Goal: Information Seeking & Learning: Learn about a topic

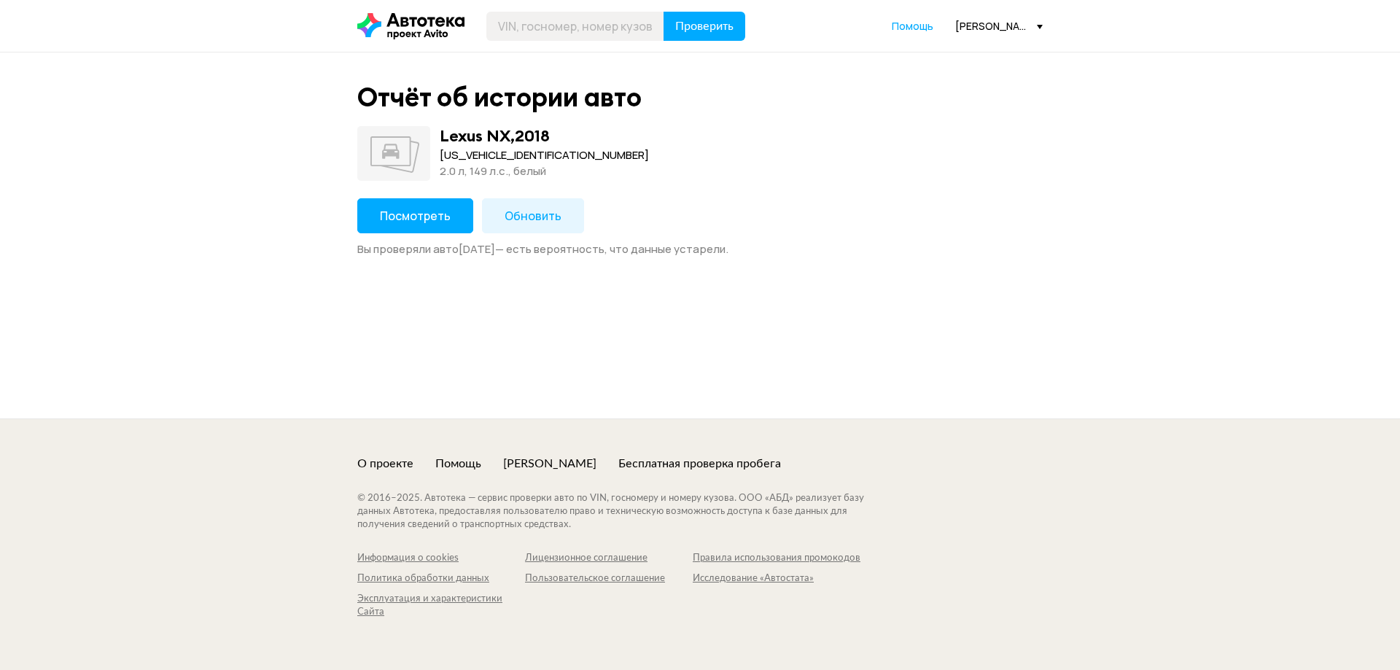
click at [447, 211] on button "Посмотреть" at bounding box center [415, 215] width 116 height 35
click at [432, 211] on span "Посмотреть" at bounding box center [415, 216] width 71 height 16
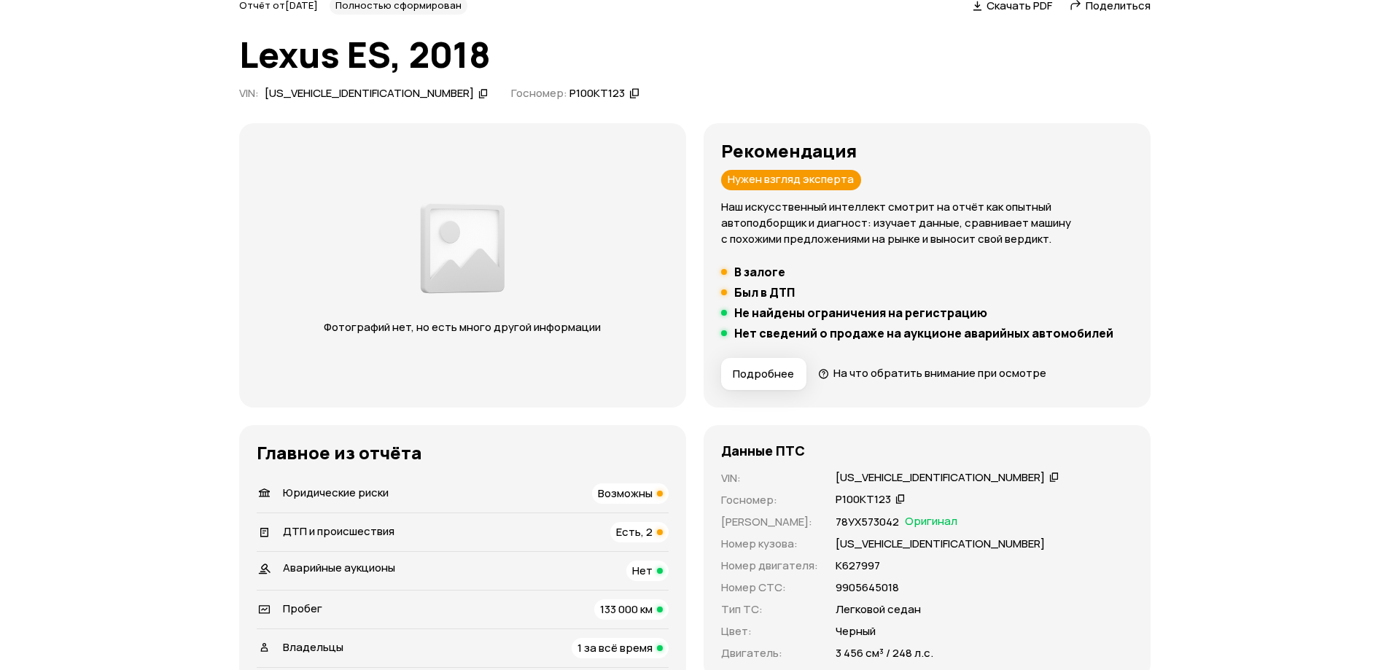
scroll to position [510, 0]
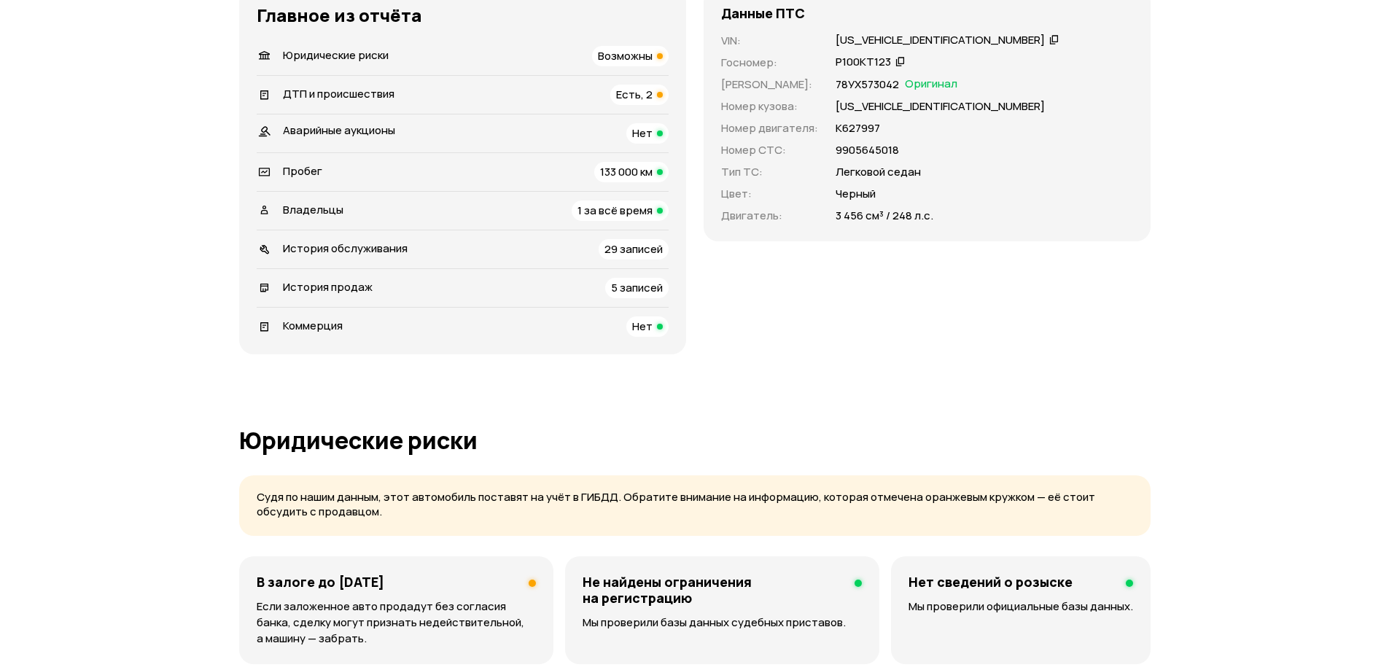
click at [335, 55] on span "Юридические риски" at bounding box center [336, 54] width 106 height 15
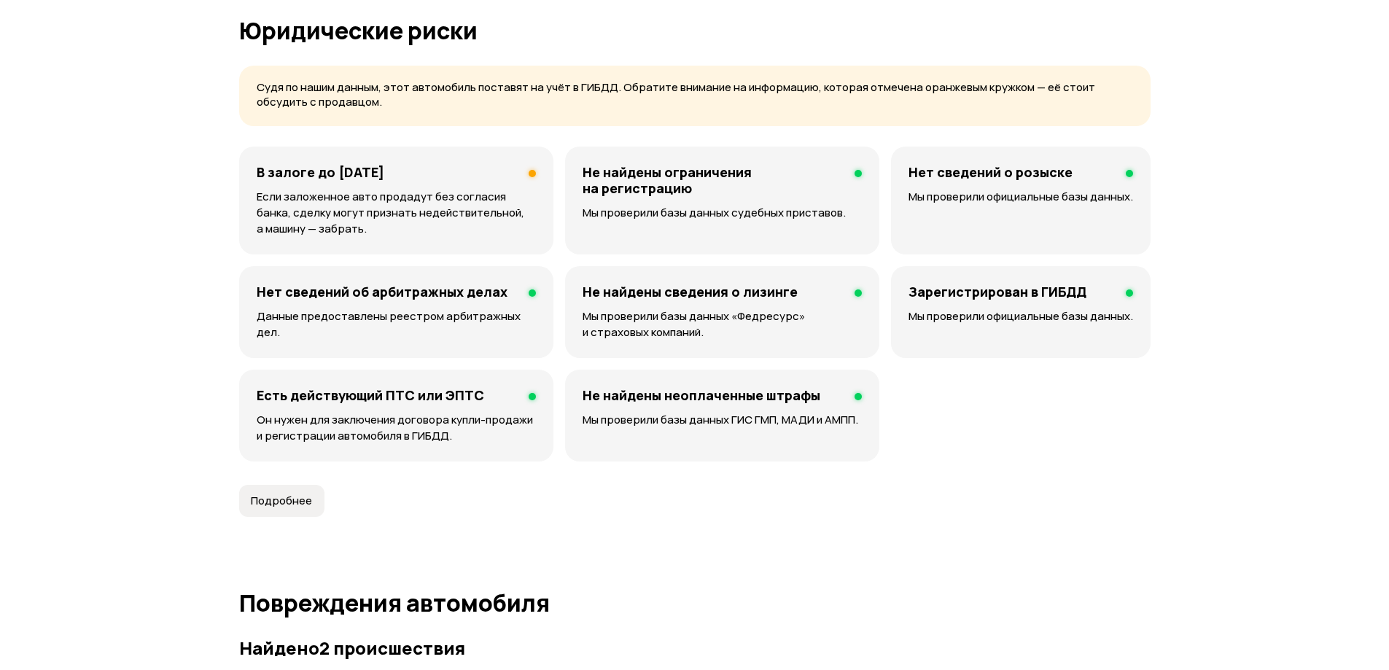
scroll to position [938, 0]
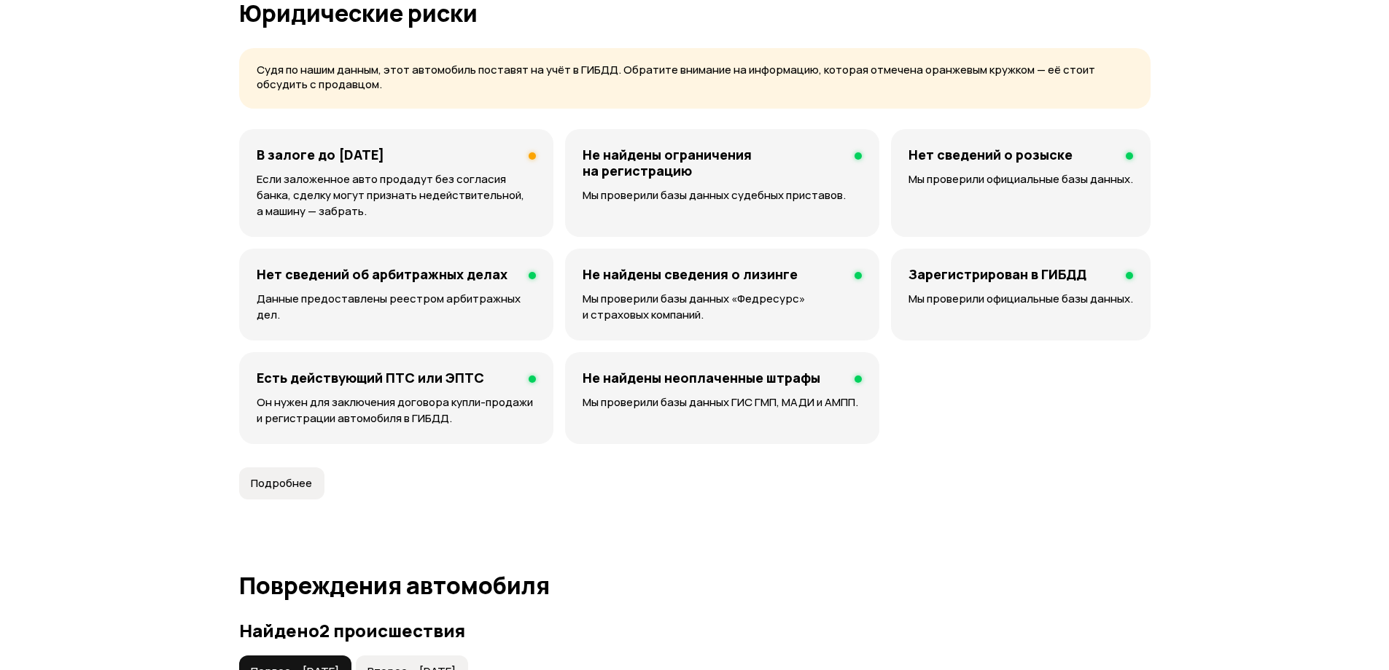
click at [440, 184] on p "Если заложенное авто продадут без согласия банка, сделку могут признать недейст…" at bounding box center [396, 195] width 279 height 48
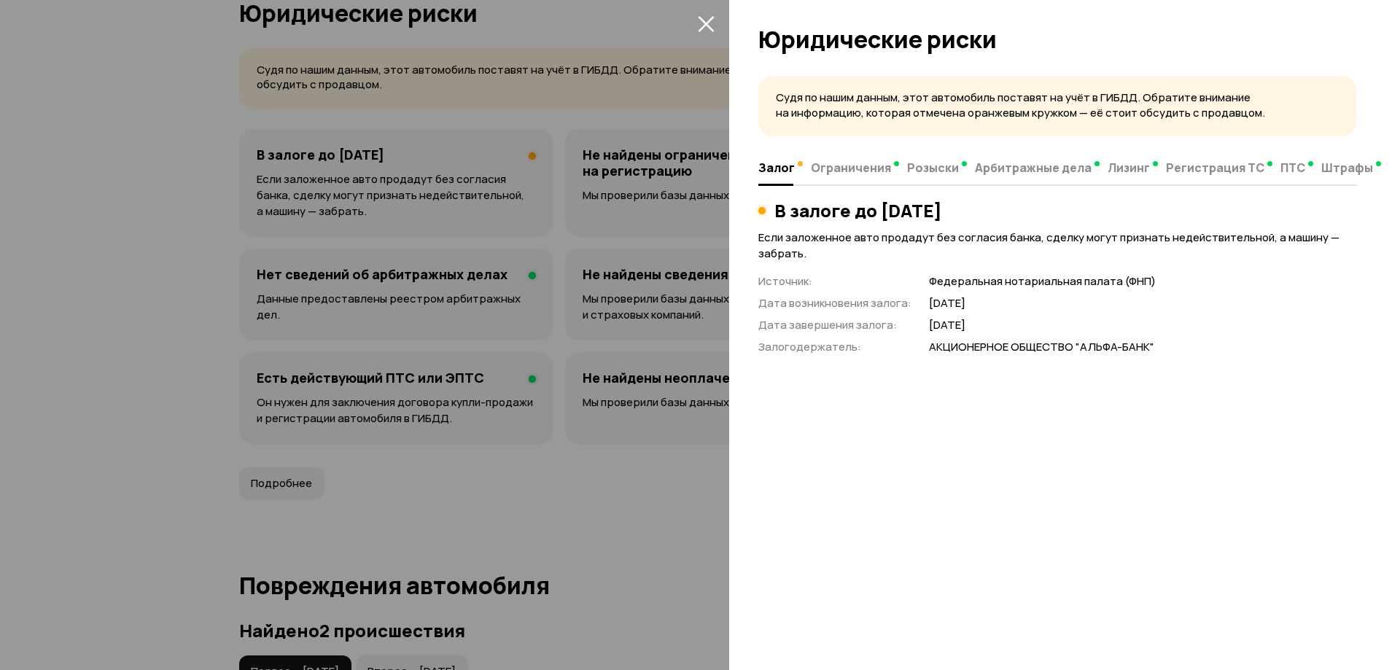
click at [423, 147] on div at bounding box center [700, 335] width 1400 height 670
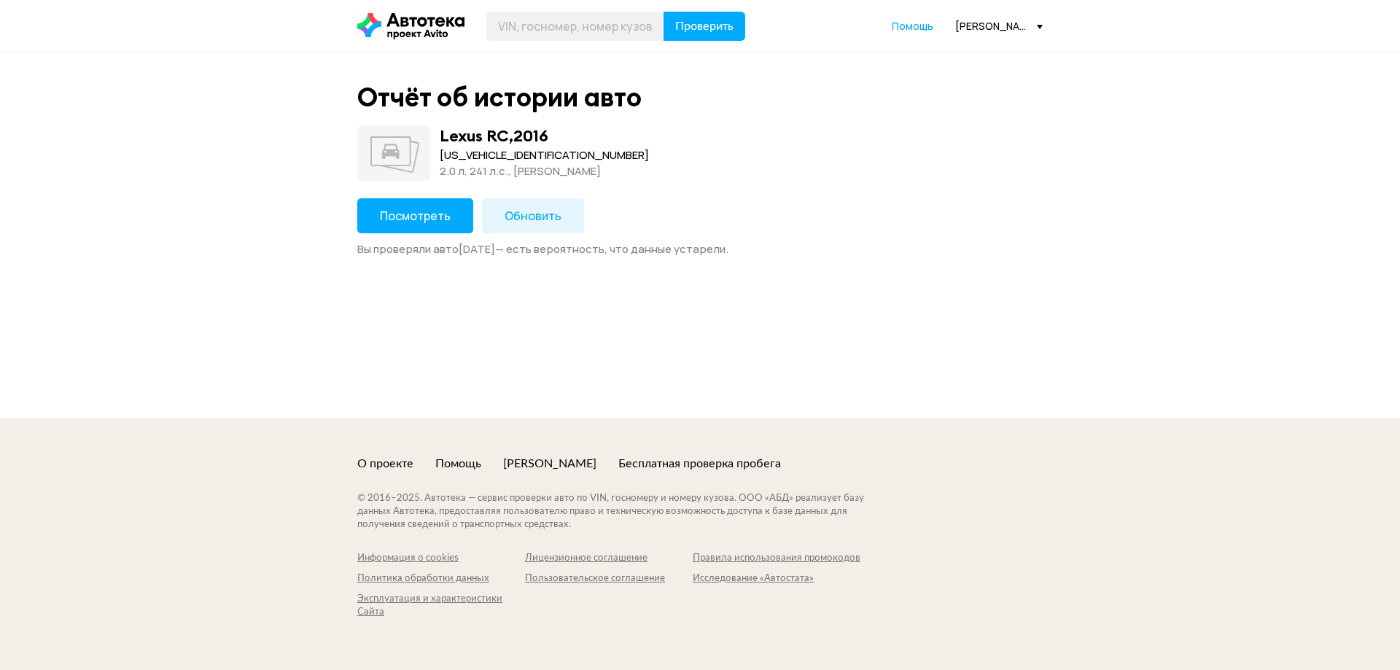
click at [390, 204] on button "Посмотреть" at bounding box center [415, 215] width 116 height 35
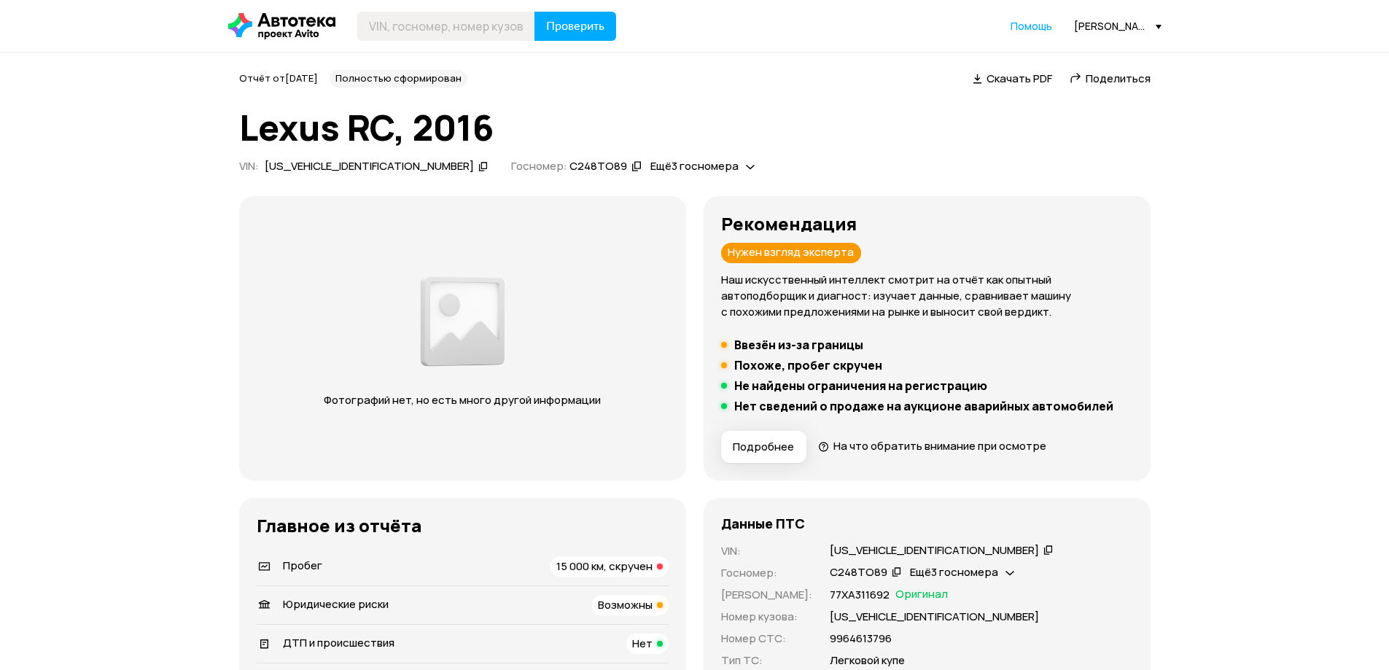
scroll to position [438, 0]
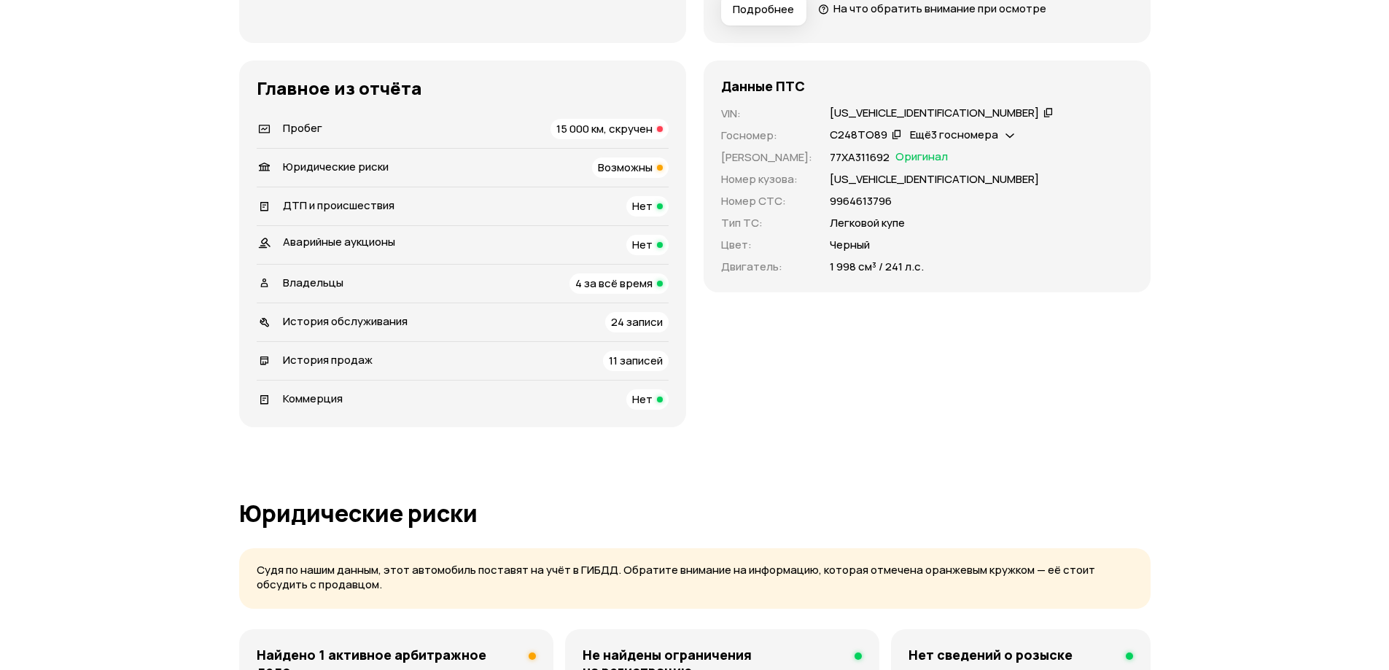
click at [455, 171] on div "Юридические риски Возможны" at bounding box center [463, 168] width 412 height 20
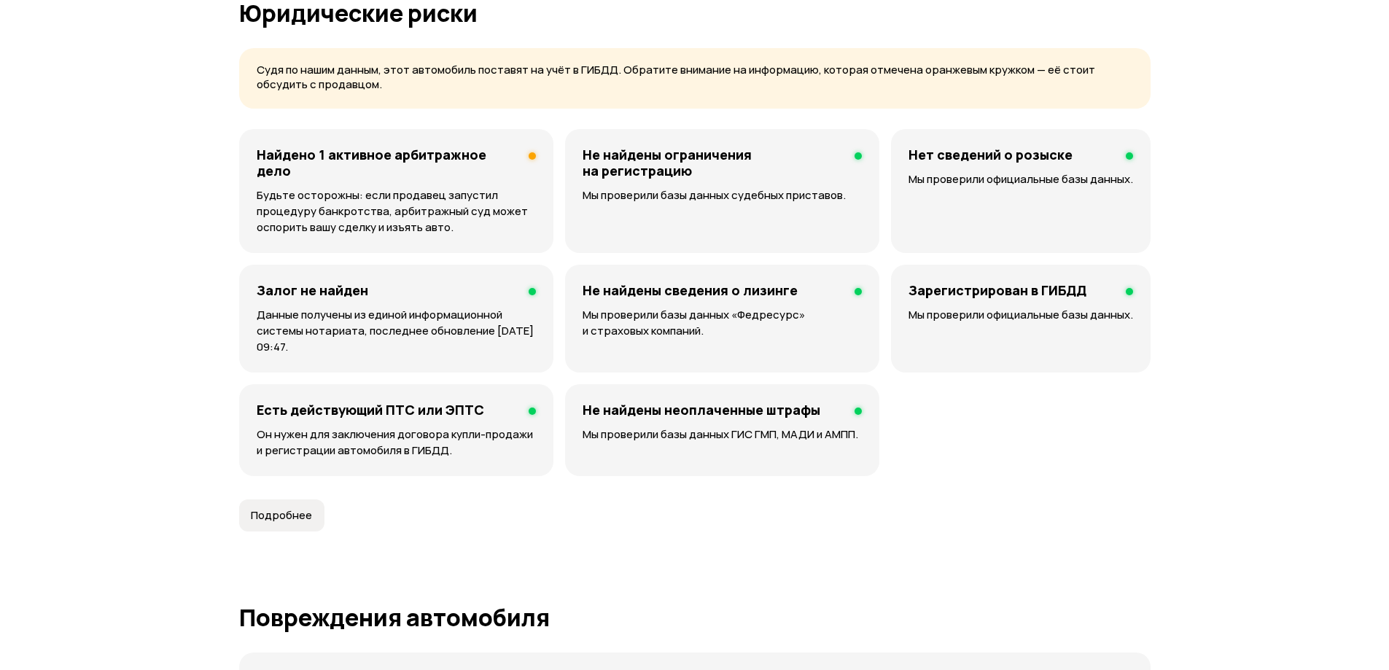
scroll to position [573, 0]
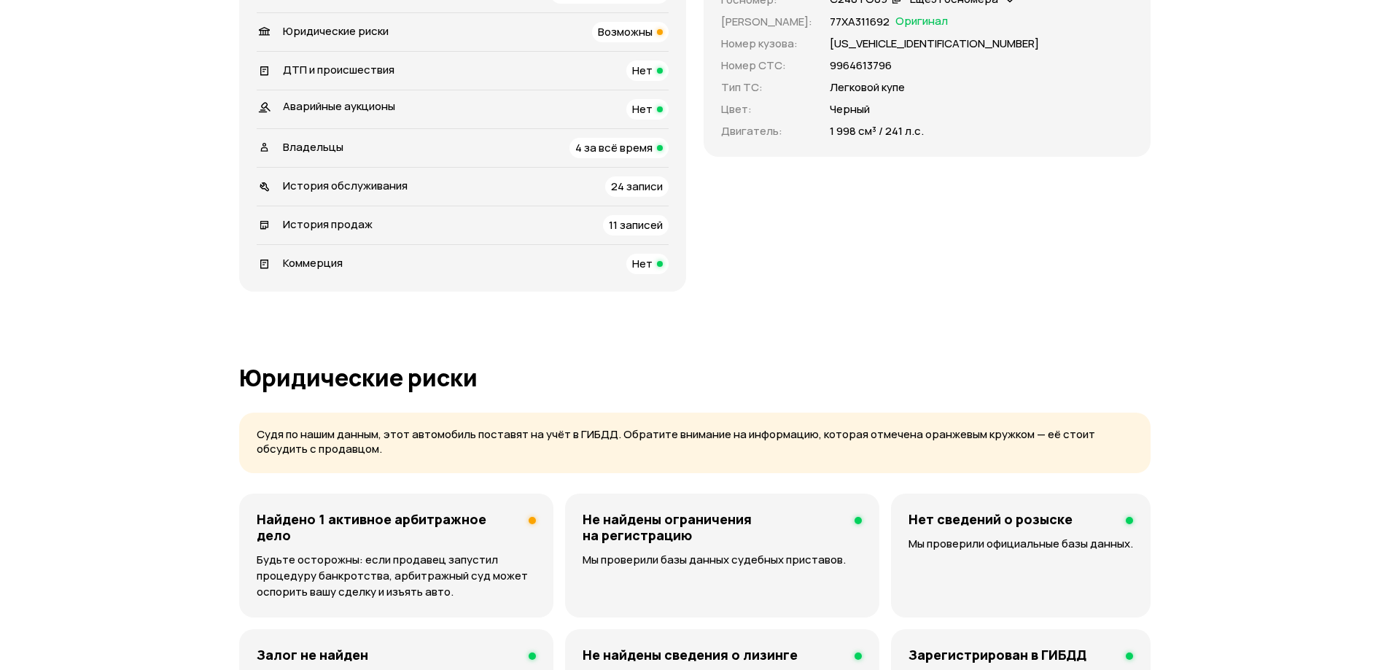
click at [844, 179] on div "Данные ПТС VIN : JTHHA5BC4G5003967   Госномер : С248ТО89   Ещё 3 госномера   Но…" at bounding box center [927, 108] width 447 height 367
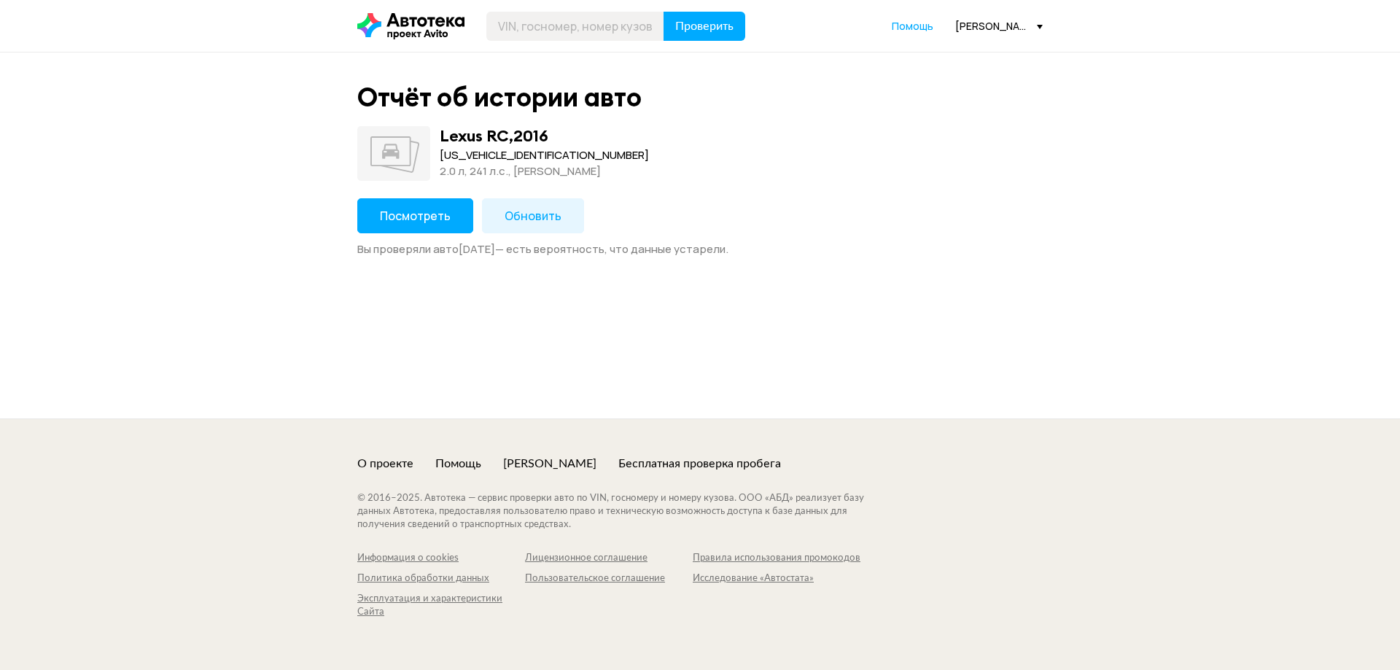
click at [478, 155] on div "[US_VEHICLE_IDENTIFICATION_NUMBER]" at bounding box center [544, 155] width 209 height 16
click at [478, 155] on div "JTHHA5BC4G5003967" at bounding box center [544, 155] width 209 height 16
click at [419, 219] on span "Посмотреть" at bounding box center [415, 216] width 71 height 16
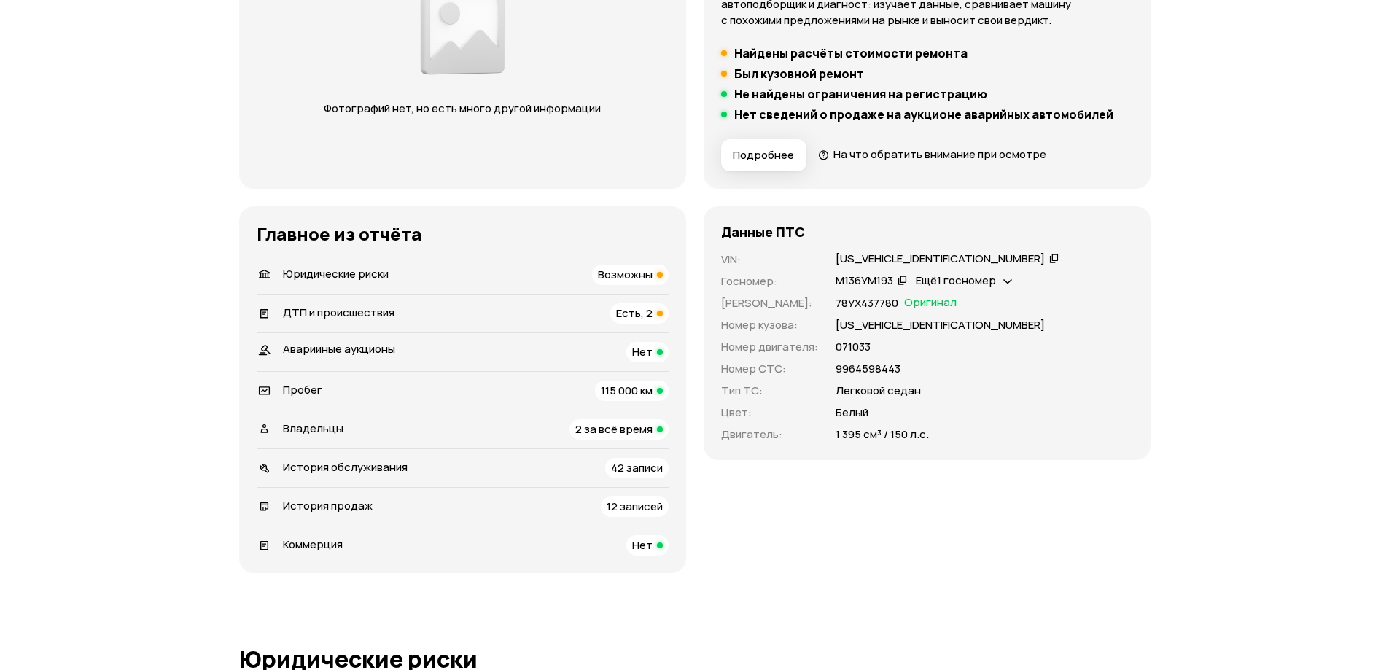
click at [559, 276] on div "Юридические риски Возможны" at bounding box center [463, 275] width 412 height 20
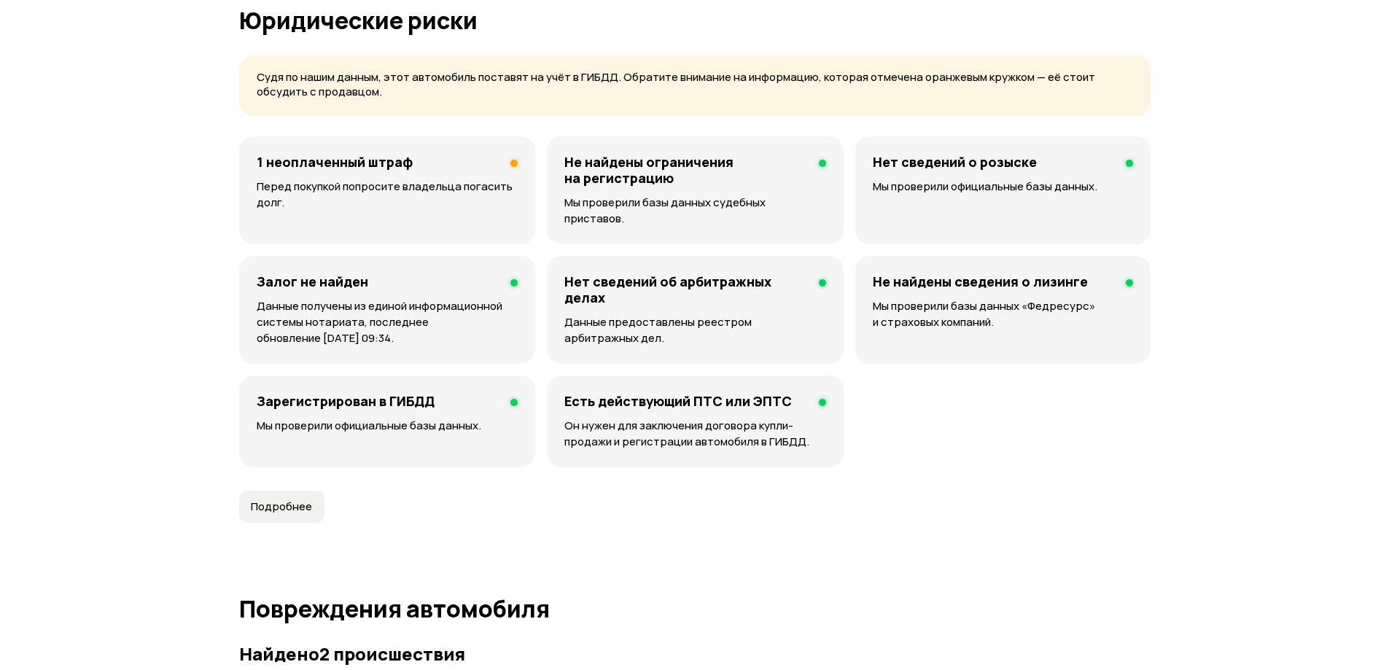
scroll to position [938, 0]
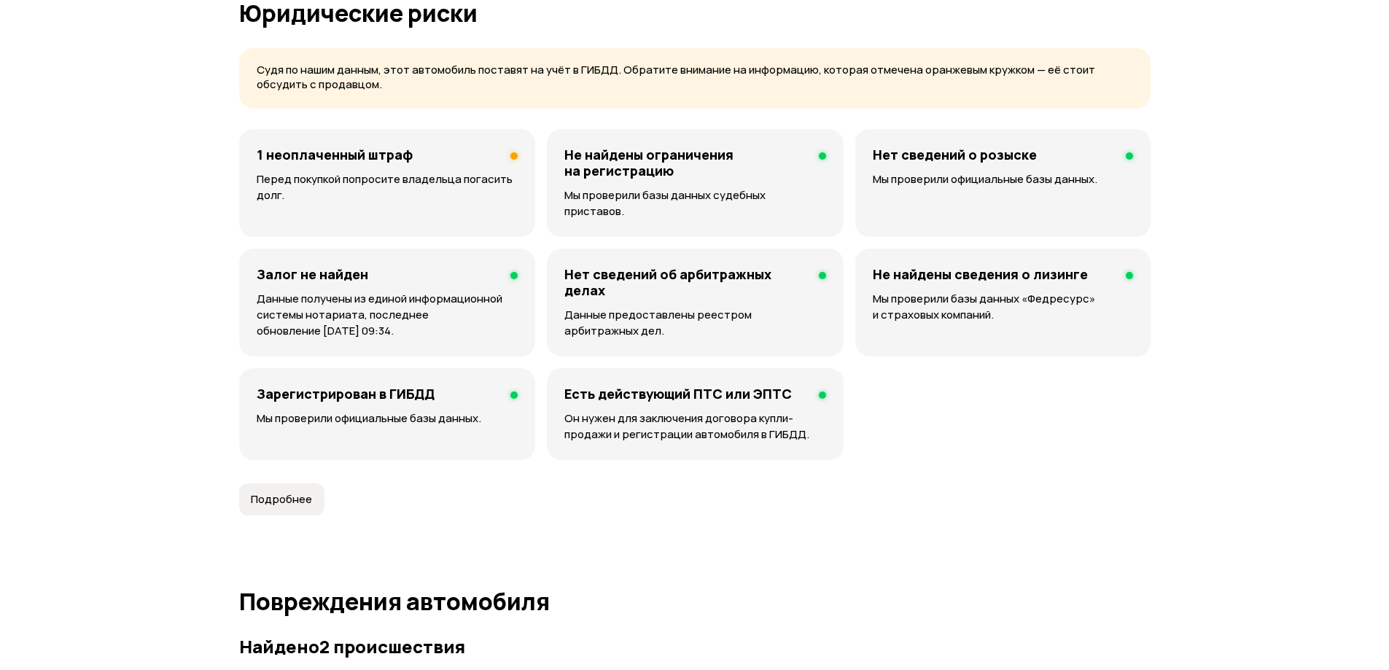
click at [439, 183] on p "Перед покупкой попросите владельца погасить долг." at bounding box center [387, 187] width 261 height 32
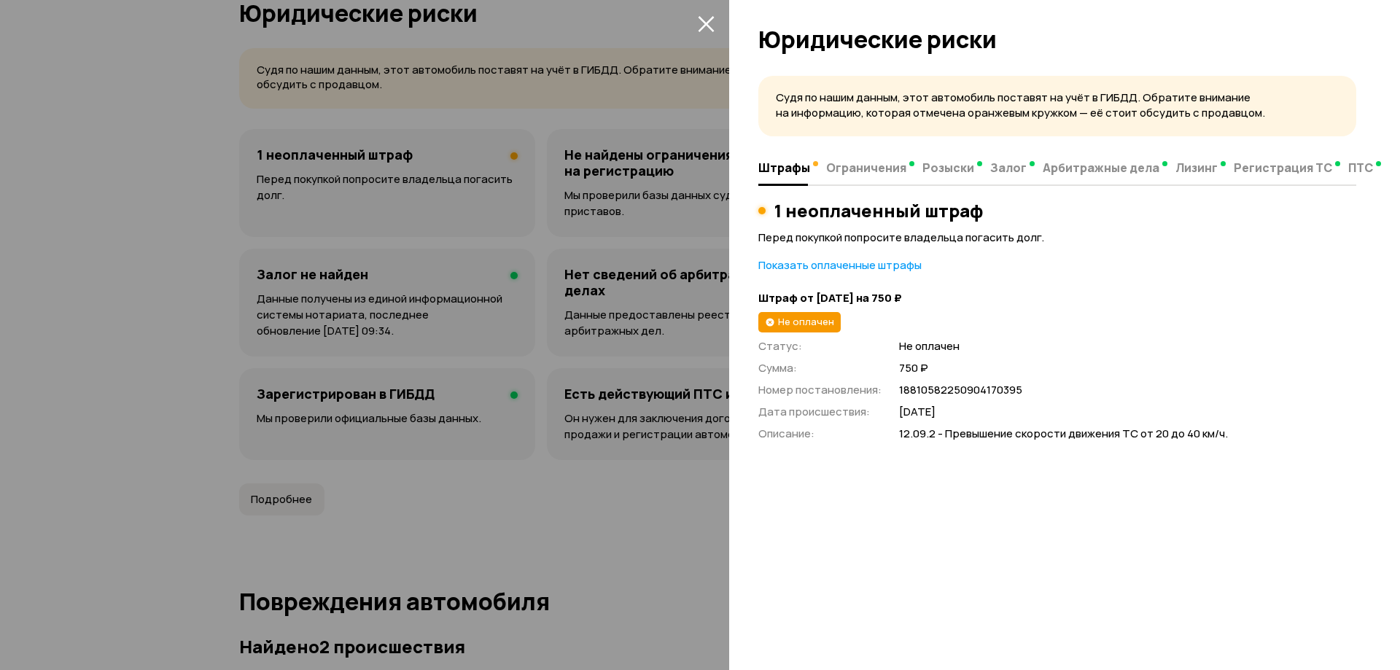
click at [608, 340] on div at bounding box center [700, 335] width 1400 height 670
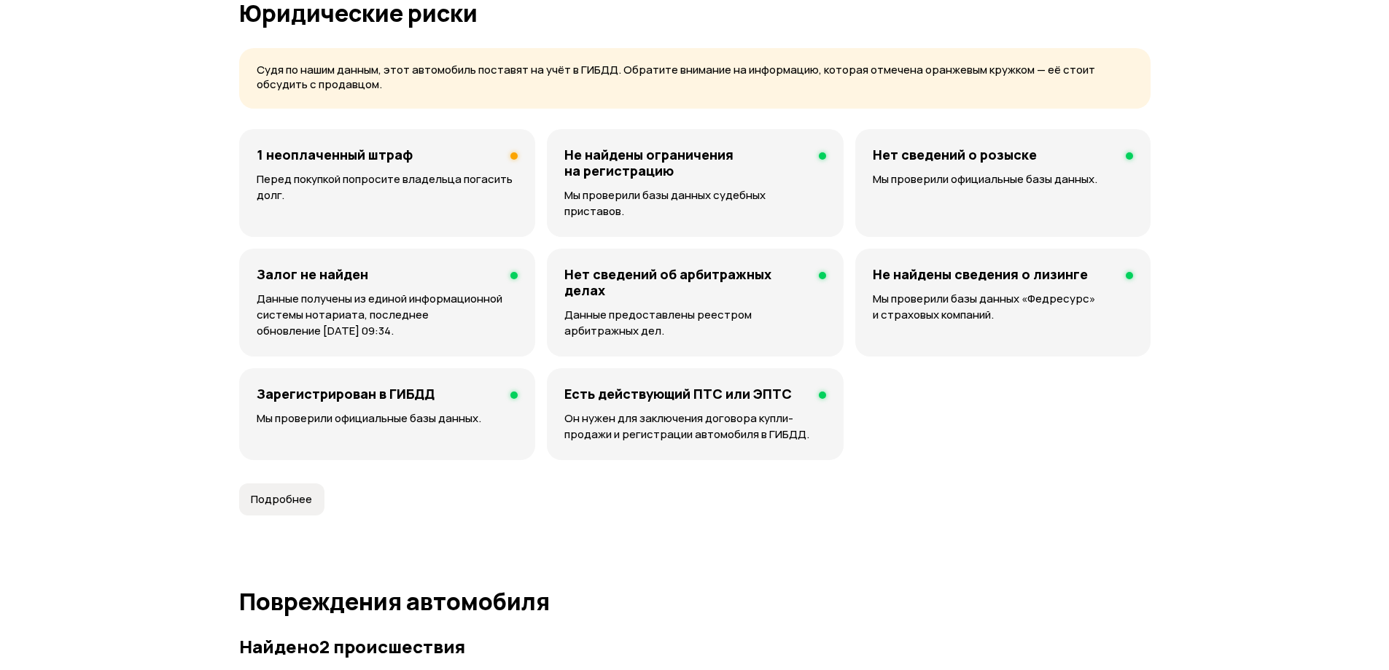
scroll to position [1375, 0]
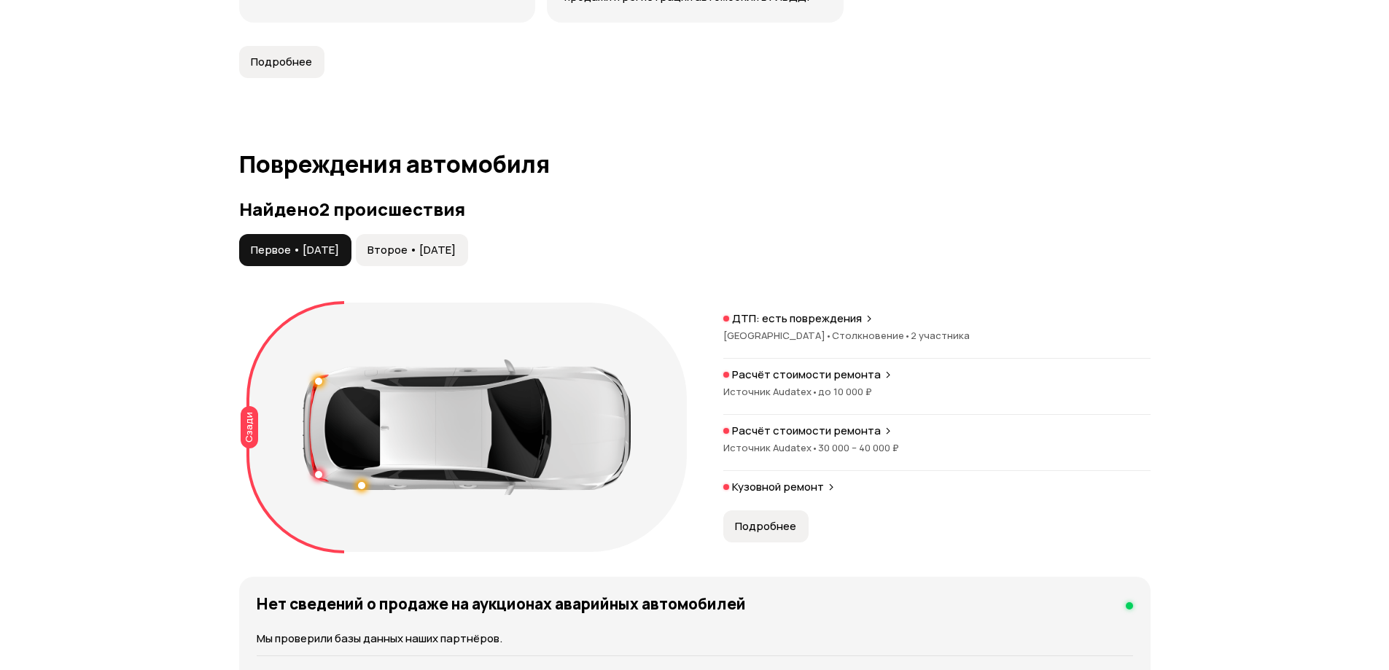
click at [429, 234] on button "Второе • 18 июн 2022" at bounding box center [412, 250] width 112 height 32
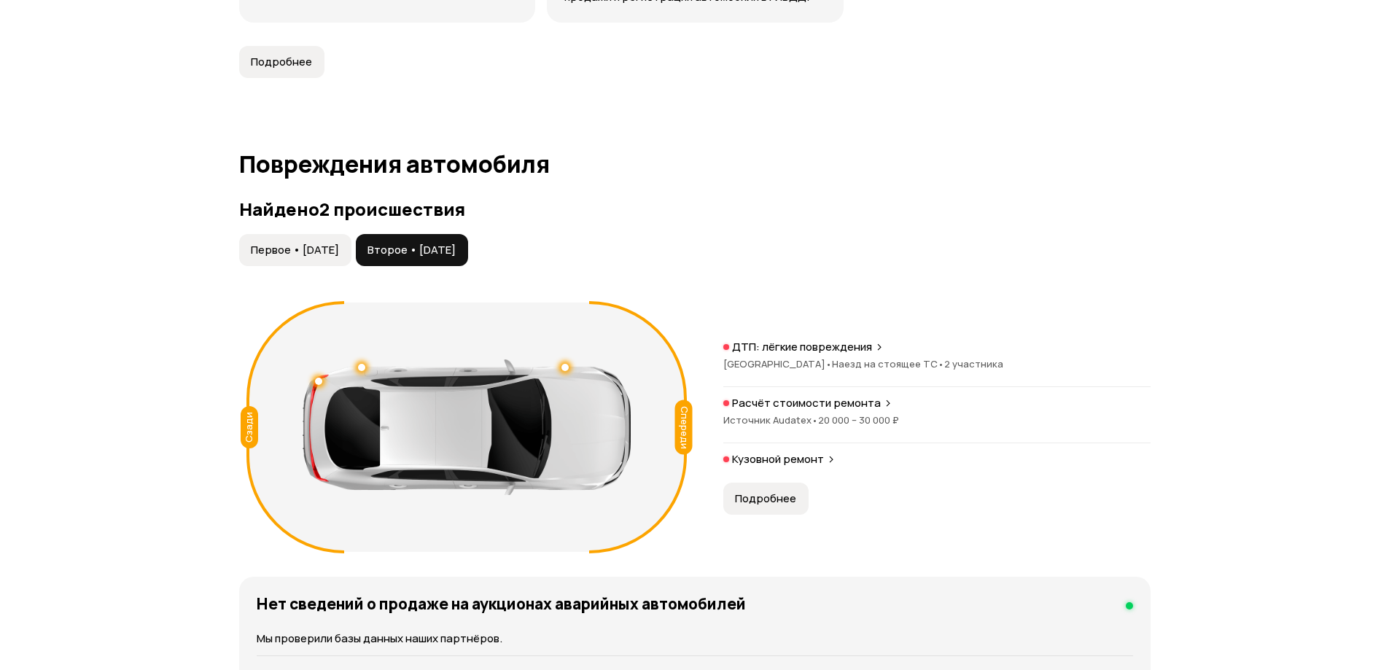
click at [321, 243] on span "Первое • 16 ноя 2018" at bounding box center [295, 250] width 88 height 15
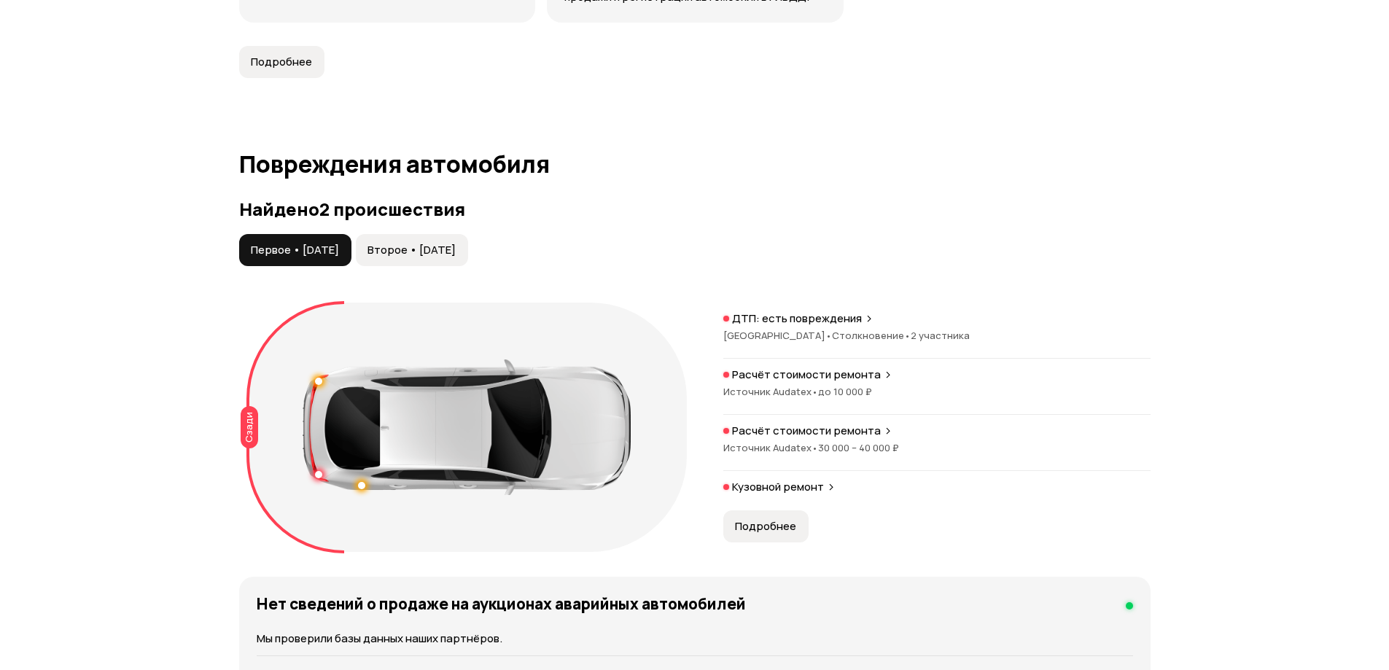
click at [438, 246] on button "Второе • 18 июн 2022" at bounding box center [412, 250] width 112 height 32
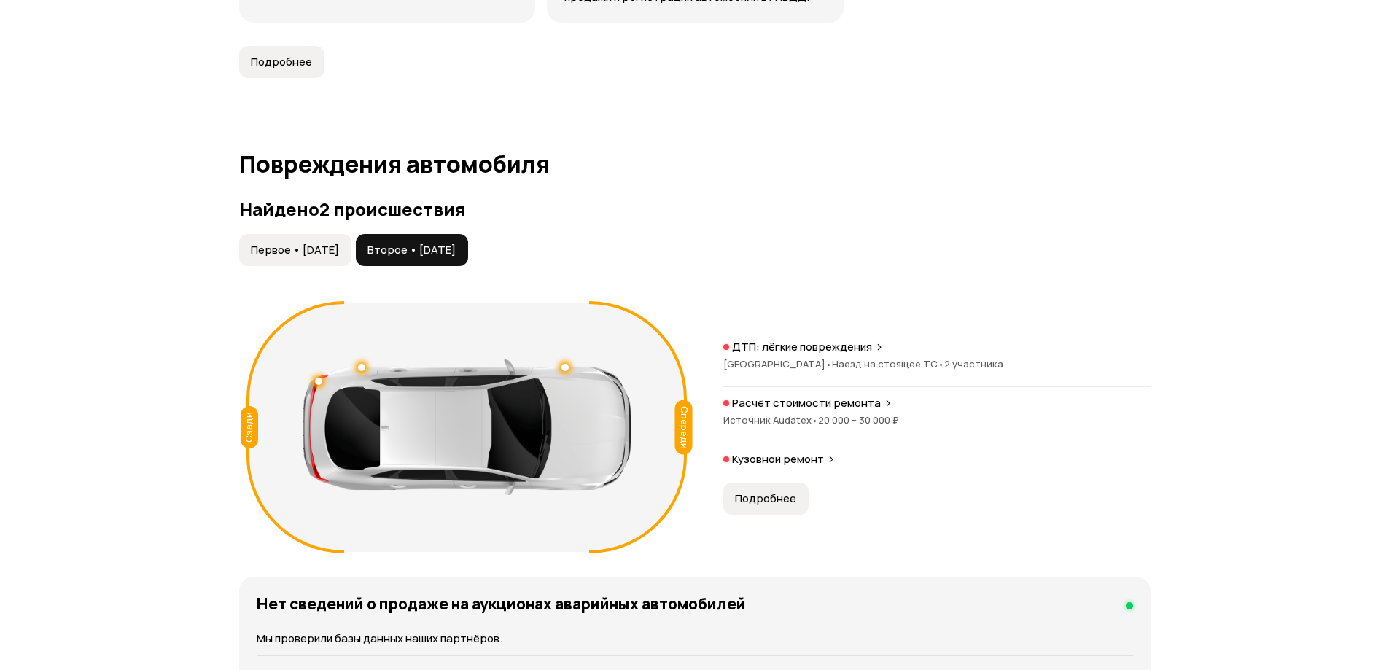
click at [339, 243] on span "Первое • 16 ноя 2018" at bounding box center [295, 250] width 88 height 15
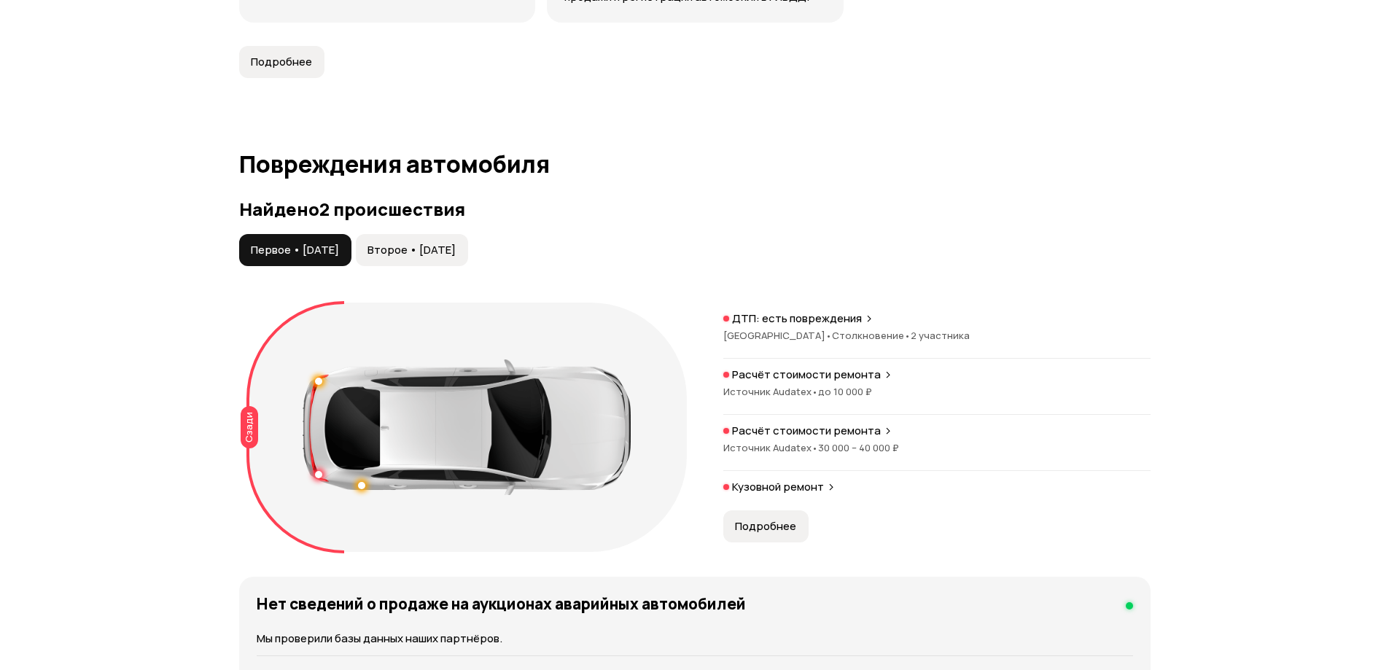
click at [456, 243] on span "Второе • 18 июн 2022" at bounding box center [412, 250] width 88 height 15
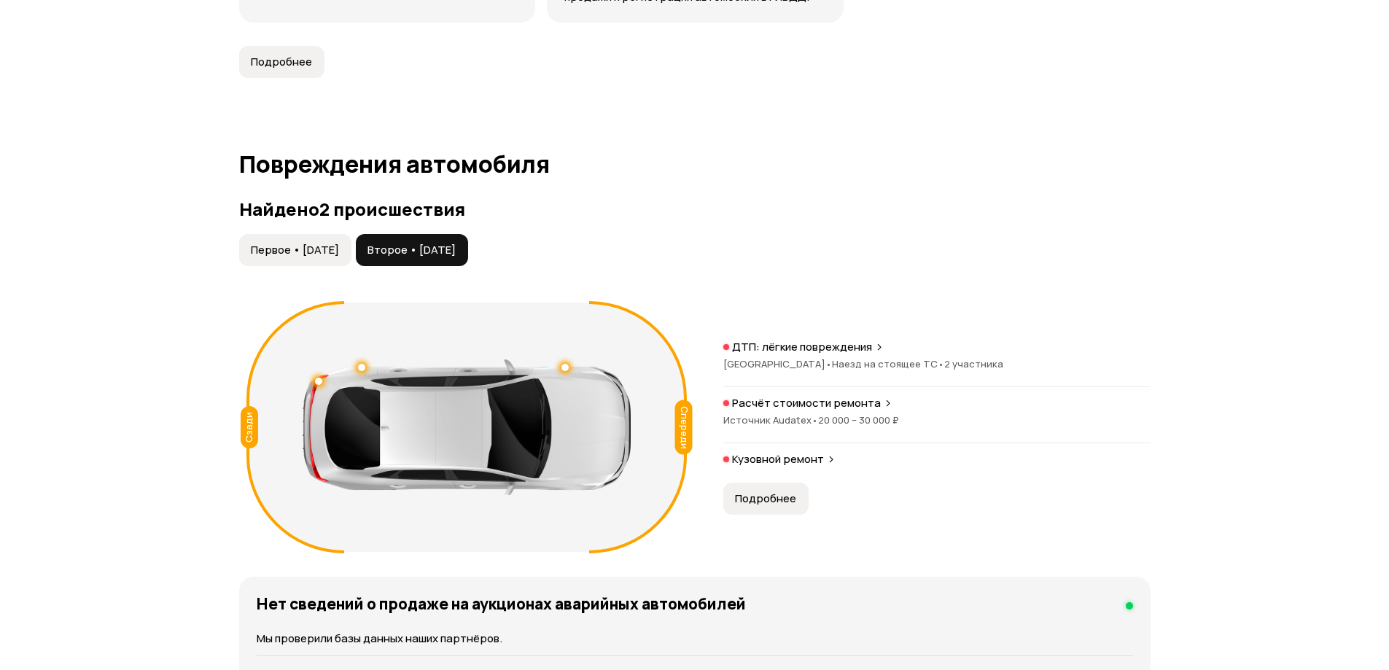
click at [335, 243] on span "Первое • 16 ноя 2018" at bounding box center [295, 250] width 88 height 15
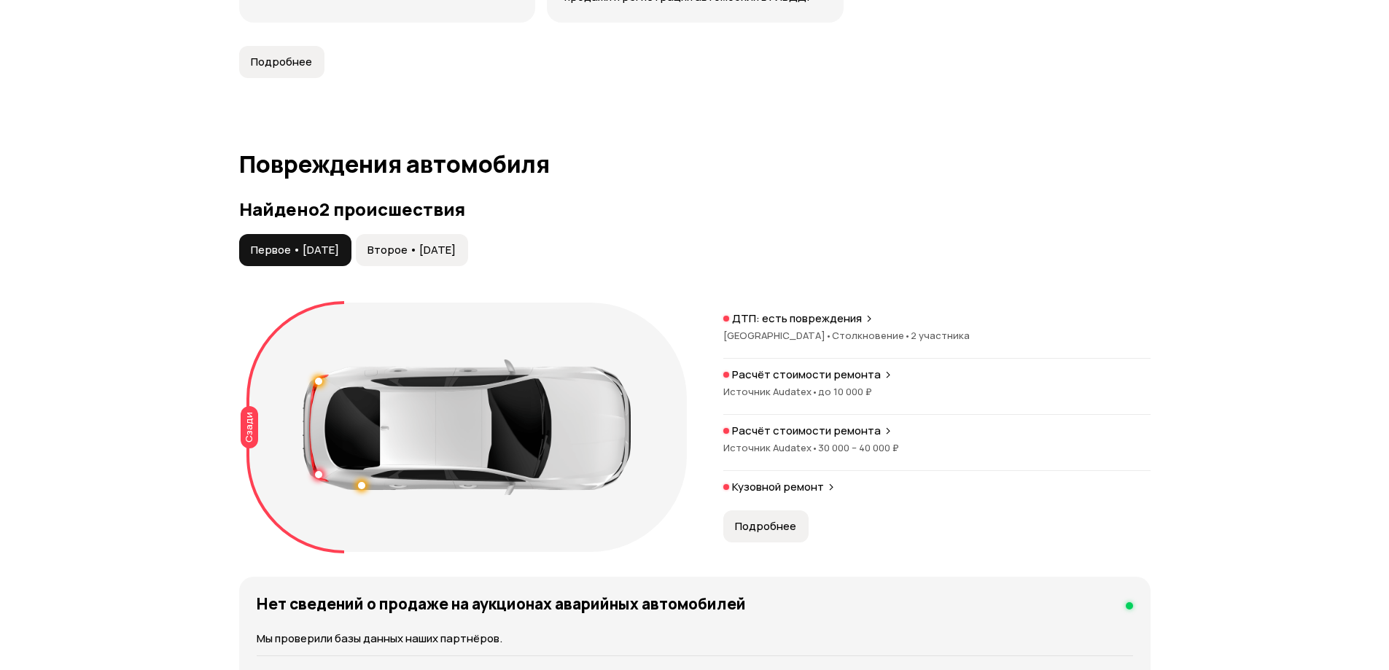
click at [456, 243] on span "Второе • 18 июн 2022" at bounding box center [412, 250] width 88 height 15
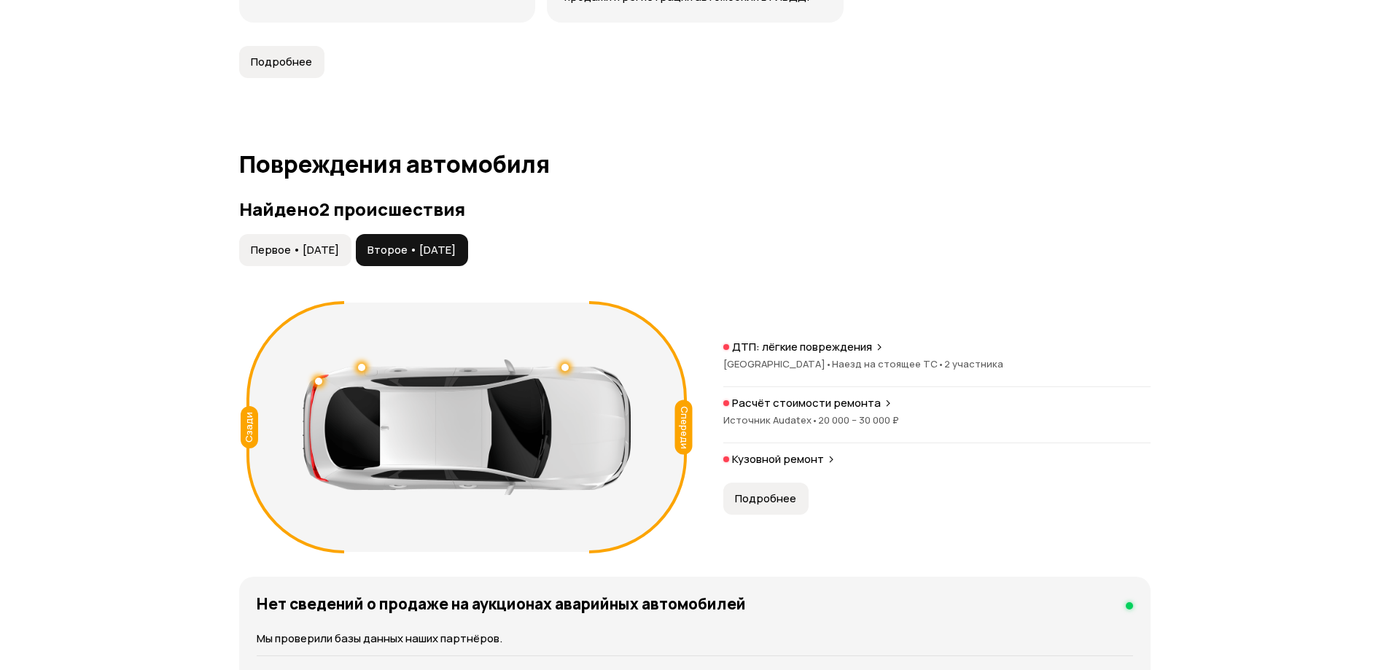
click at [300, 243] on span "Первое • 16 ноя 2018" at bounding box center [295, 250] width 88 height 15
